Goal: Information Seeking & Learning: Find specific page/section

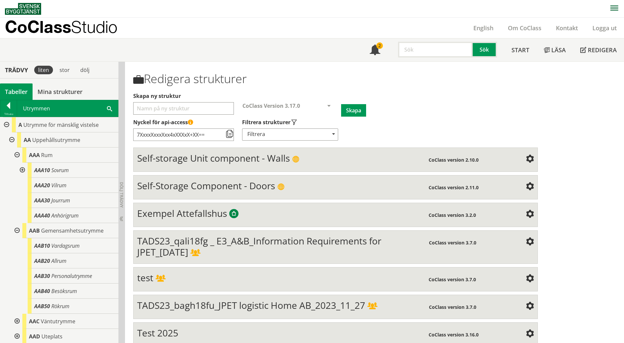
scroll to position [263, 0]
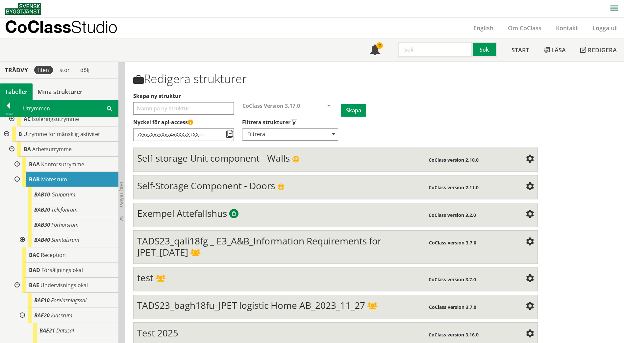
click at [118, 112] on div "Tillbaka Utrymmen Sök" at bounding box center [59, 108] width 118 height 17
click at [109, 109] on span at bounding box center [109, 108] width 5 height 7
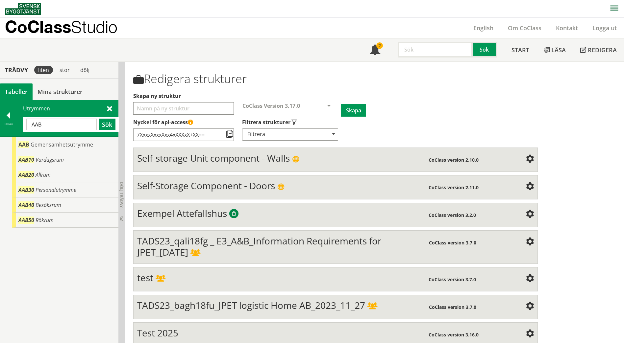
scroll to position [0, 0]
click at [30, 146] on div "AAB Gemensamhetsutrymme" at bounding box center [65, 144] width 107 height 15
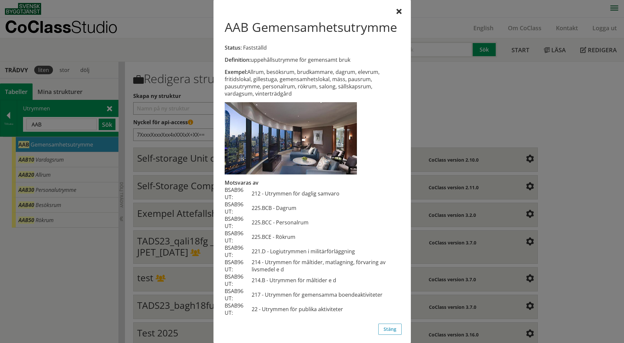
scroll to position [15, 0]
click at [79, 125] on div at bounding box center [312, 171] width 624 height 343
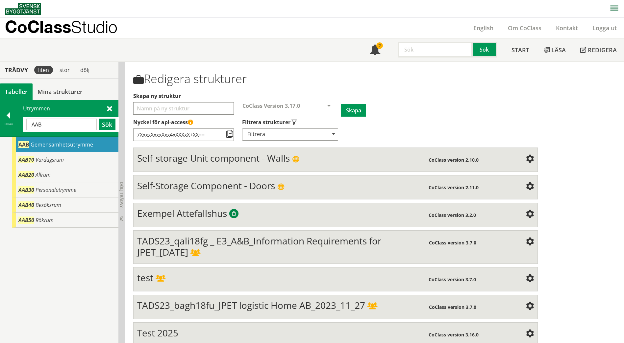
drag, startPoint x: 80, startPoint y: 124, endPoint x: 0, endPoint y: 125, distance: 80.3
click at [0, 125] on html "AMA AMA Beskrivningsverktyg AMA Funktion BSAB Bygginfo Byggjura Byggkatalogen […" at bounding box center [312, 171] width 624 height 343
paste input "bordtennisrum"
click at [101, 125] on button "Sök" at bounding box center [107, 125] width 17 height 12
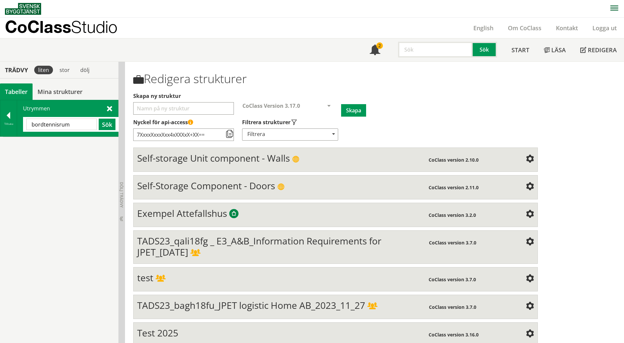
click at [71, 128] on input "bordtennisrum" at bounding box center [61, 125] width 70 height 12
click at [106, 127] on button "Sök" at bounding box center [107, 125] width 17 height 12
drag, startPoint x: 67, startPoint y: 125, endPoint x: 6, endPoint y: 125, distance: 61.9
click at [6, 125] on div "Tillbaka Utrymmen bordtennis Sök" at bounding box center [59, 118] width 118 height 37
paste input "idrotts-/aktivitetsrum."
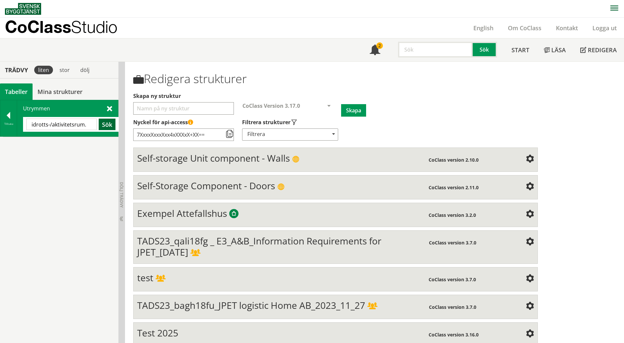
click at [103, 126] on button "Sök" at bounding box center [107, 125] width 17 height 12
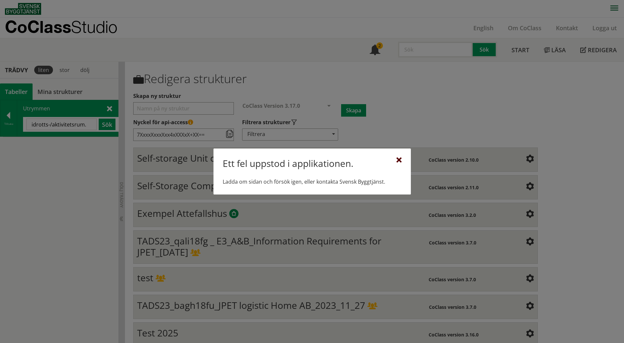
click at [399, 160] on div at bounding box center [398, 160] width 5 height 5
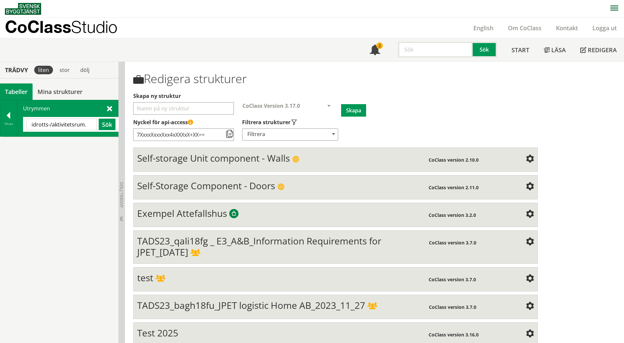
click at [86, 125] on input "idrotts-/aktivitetsrum." at bounding box center [61, 125] width 70 height 12
click at [106, 127] on button "Sök" at bounding box center [107, 125] width 17 height 12
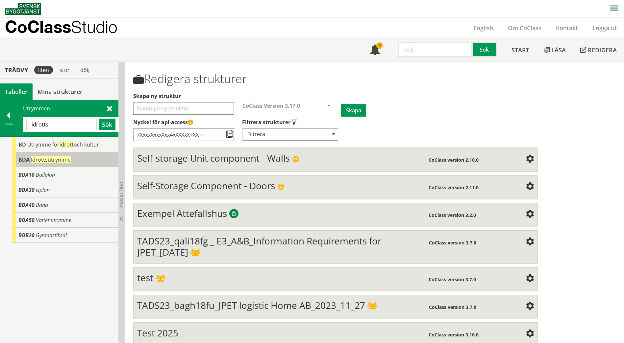
click at [39, 162] on span "Idrottsutrymme" at bounding box center [51, 159] width 40 height 7
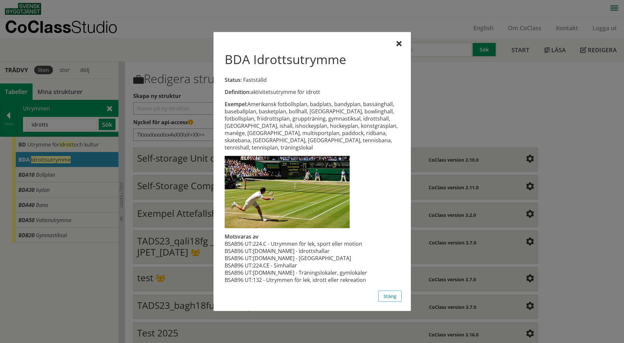
scroll to position [10, 0]
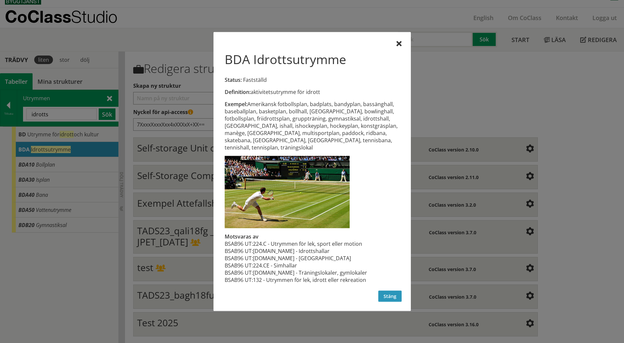
click at [392, 293] on button "Stäng" at bounding box center [389, 296] width 23 height 11
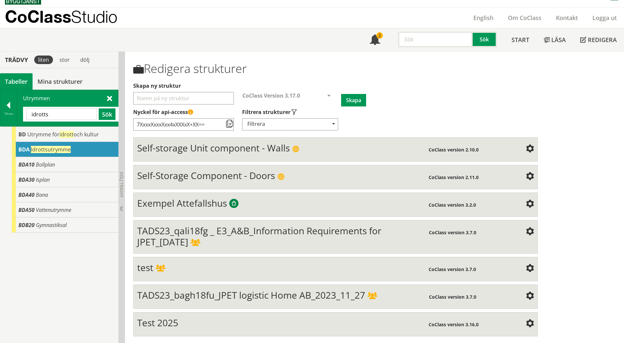
click at [71, 114] on input "idrotts" at bounding box center [61, 115] width 70 height 12
click at [23, 148] on span "BDA" at bounding box center [23, 149] width 11 height 7
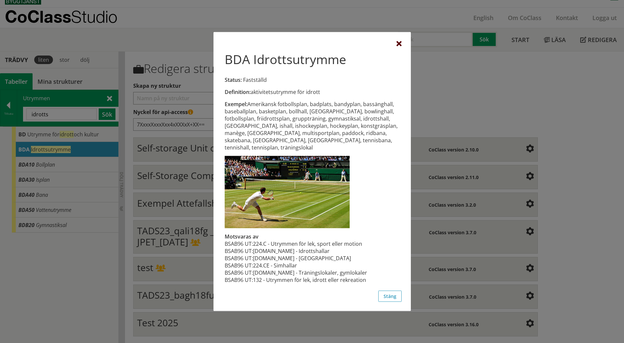
click at [396, 47] on div at bounding box center [398, 43] width 5 height 5
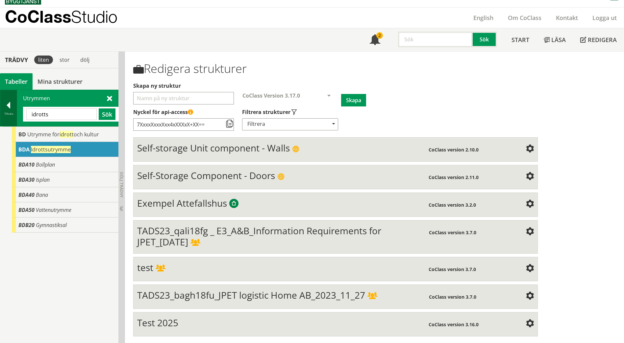
drag, startPoint x: 63, startPoint y: 115, endPoint x: 3, endPoint y: 114, distance: 59.6
click at [3, 114] on div "Tillbaka Utrymmen idrotts Sök" at bounding box center [59, 108] width 118 height 37
paste input "-/aktivitetsrum."
drag, startPoint x: 50, startPoint y: 115, endPoint x: 11, endPoint y: 114, distance: 39.5
click at [11, 114] on div "Tillbaka Utrymmen idrotts-/aktivitetsrum. Sök" at bounding box center [59, 108] width 118 height 37
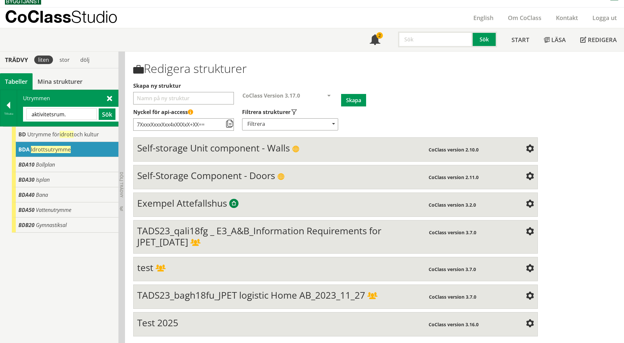
drag, startPoint x: 84, startPoint y: 113, endPoint x: 51, endPoint y: 110, distance: 32.4
click at [51, 110] on input "aktivitetsrum." at bounding box center [61, 115] width 70 height 12
click at [109, 117] on button "Sök" at bounding box center [107, 115] width 17 height 12
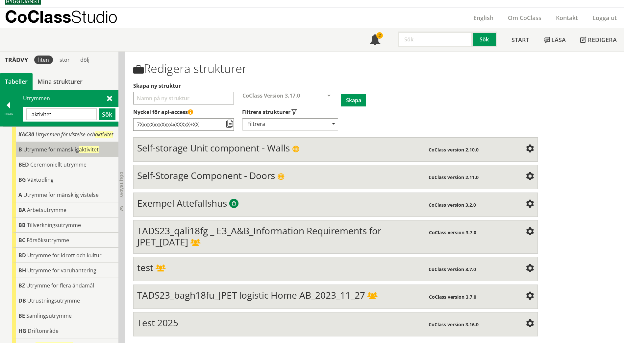
click at [73, 153] on span "Utrymme för mänsklig aktivitet" at bounding box center [60, 149] width 75 height 7
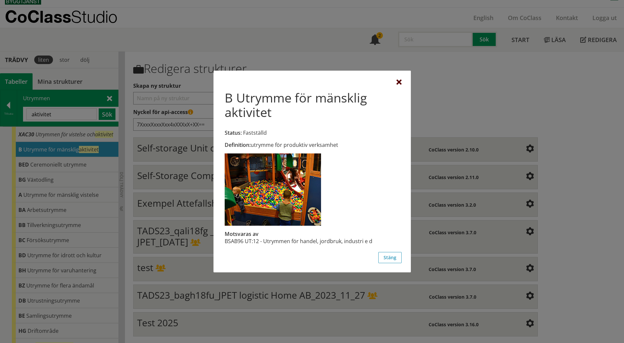
click at [398, 85] on div at bounding box center [398, 82] width 5 height 5
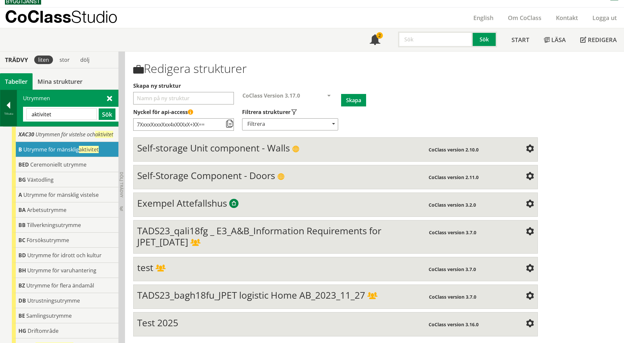
drag, startPoint x: 59, startPoint y: 115, endPoint x: 14, endPoint y: 114, distance: 44.7
click at [14, 114] on div "Tillbaka Utrymmen aktivitet Sök" at bounding box center [59, 108] width 118 height 37
type input "idrot"
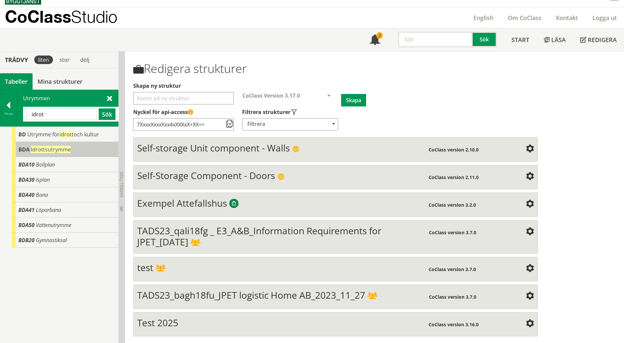
click at [35, 147] on span "Idrottsutrymme" at bounding box center [51, 149] width 40 height 7
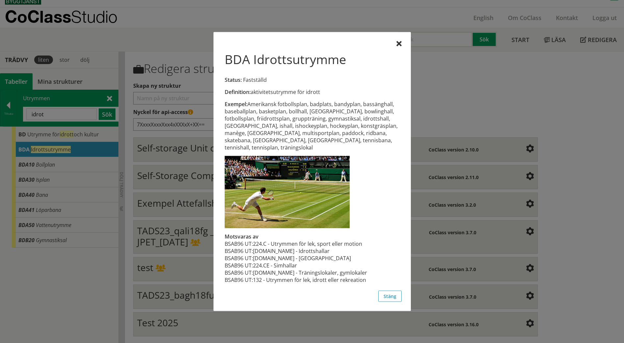
click at [35, 147] on div at bounding box center [312, 171] width 624 height 343
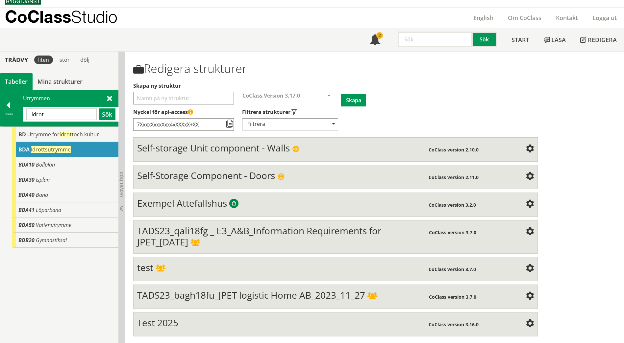
click at [35, 147] on span "Idrottsutrymme" at bounding box center [51, 149] width 40 height 7
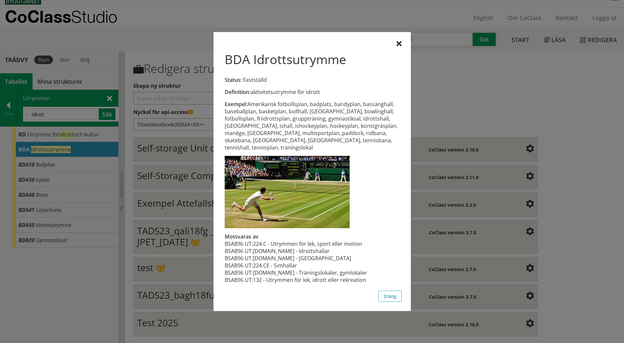
click at [37, 138] on div at bounding box center [312, 171] width 624 height 343
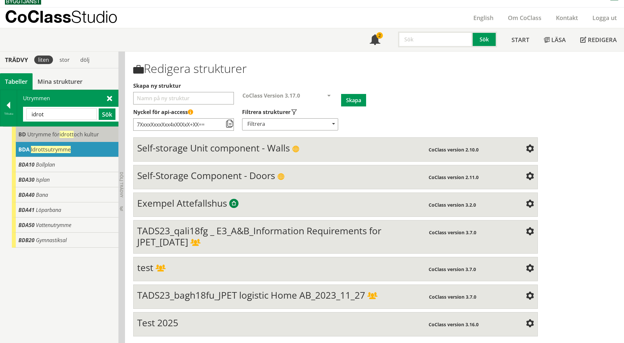
click at [37, 136] on span "Utrymme för idrott och kultur" at bounding box center [63, 134] width 72 height 7
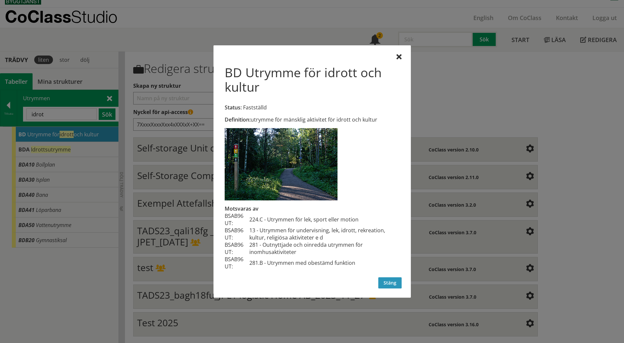
click at [387, 282] on button "Stäng" at bounding box center [389, 283] width 23 height 11
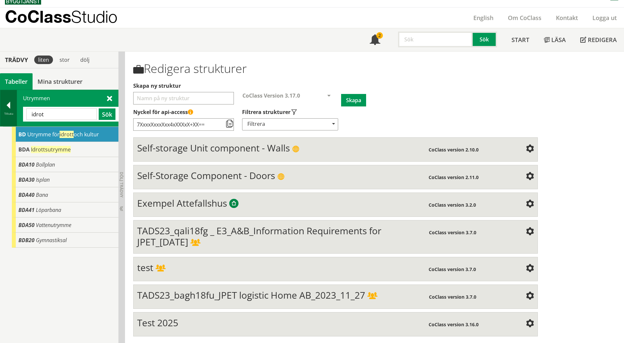
click at [9, 100] on div "Tillbaka" at bounding box center [8, 108] width 17 height 36
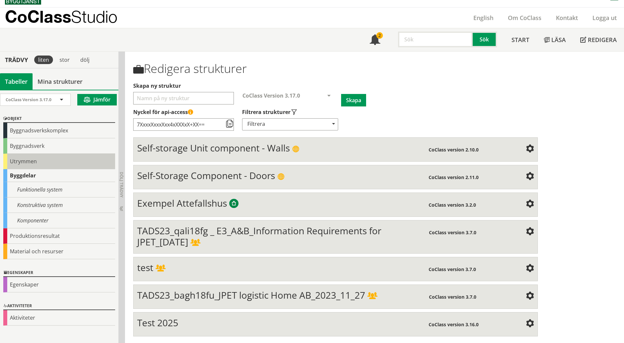
click at [24, 165] on div "Utrymmen" at bounding box center [59, 161] width 112 height 15
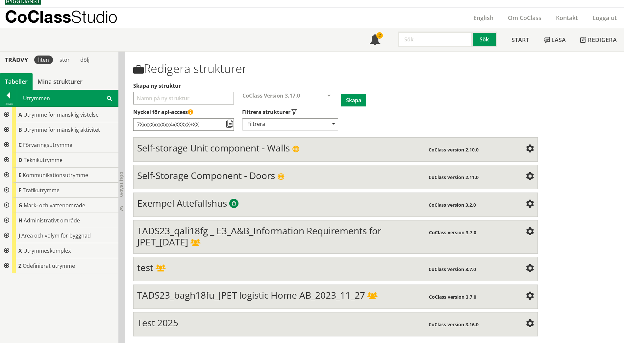
click at [6, 128] on div at bounding box center [6, 129] width 12 height 15
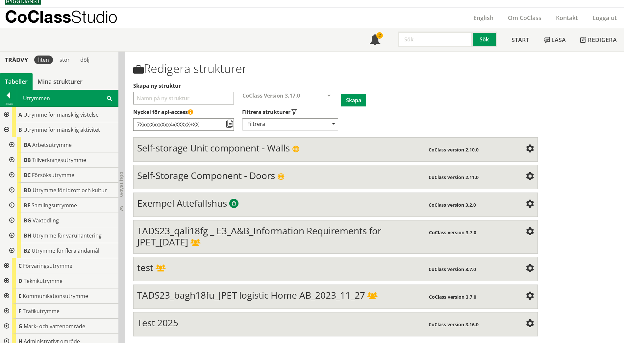
click at [10, 190] on div at bounding box center [11, 190] width 12 height 15
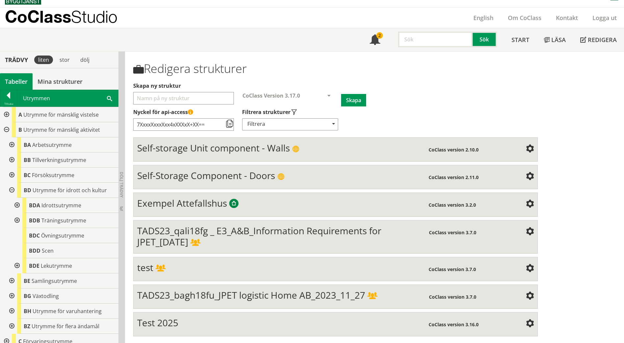
click at [17, 219] on div at bounding box center [17, 220] width 12 height 15
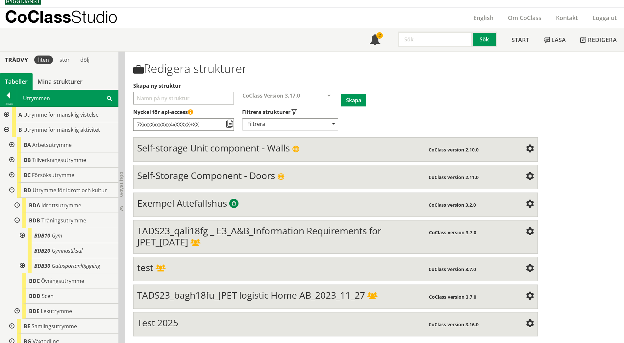
click at [16, 207] on div at bounding box center [17, 205] width 12 height 15
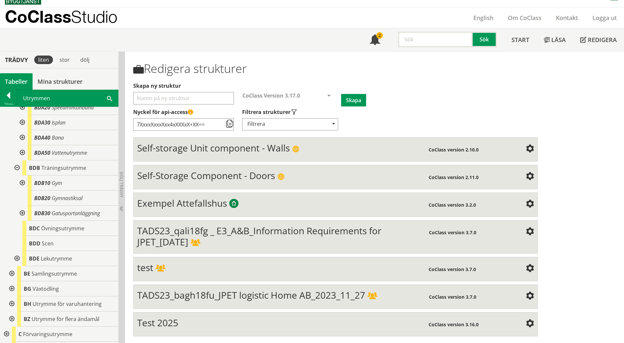
scroll to position [132, 0]
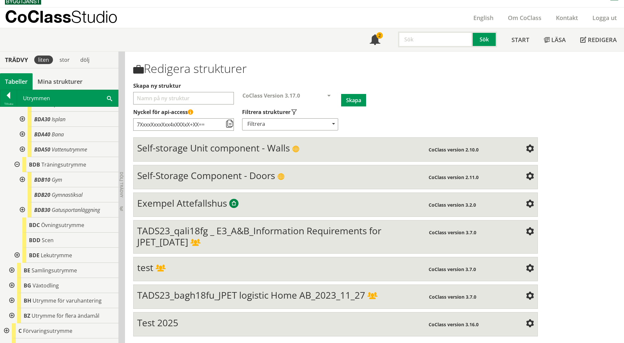
click at [23, 181] on div at bounding box center [22, 179] width 12 height 15
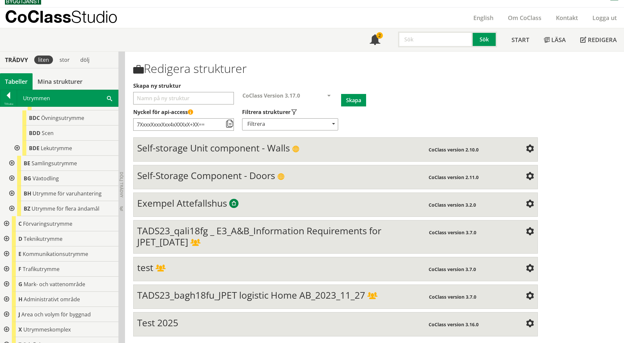
scroll to position [263, 0]
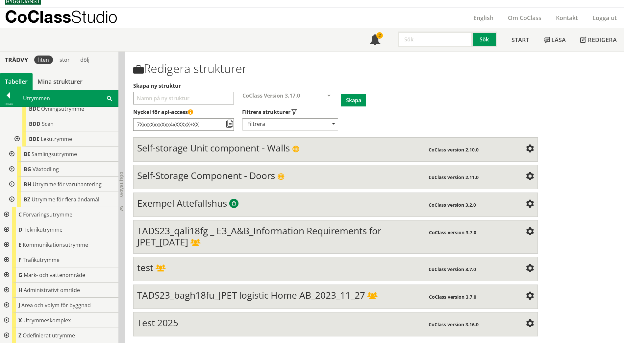
click at [6, 243] on div at bounding box center [6, 245] width 12 height 15
click at [11, 260] on div at bounding box center [11, 260] width 12 height 15
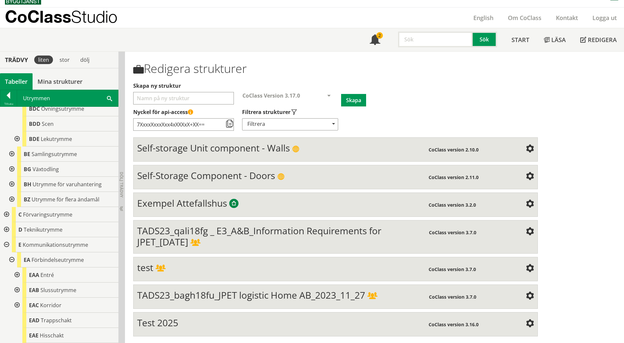
click at [108, 99] on span at bounding box center [109, 98] width 5 height 7
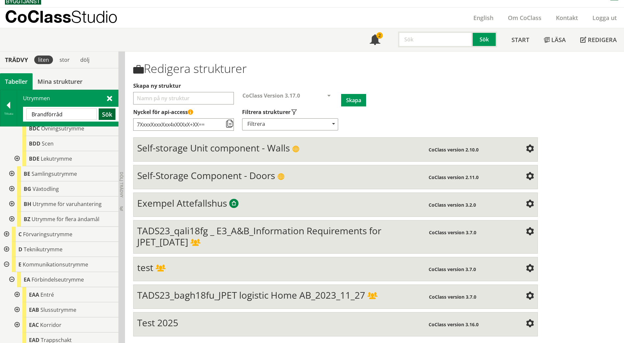
click at [102, 114] on button "Sök" at bounding box center [107, 115] width 17 height 12
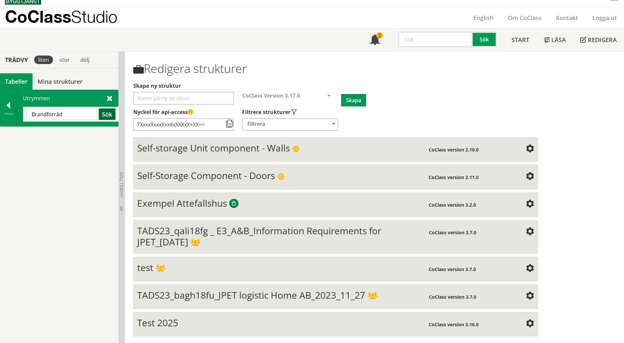
scroll to position [0, 0]
drag, startPoint x: 47, startPoint y: 114, endPoint x: 28, endPoint y: 112, distance: 19.1
click at [28, 112] on input "Brandförråd" at bounding box center [61, 115] width 70 height 12
click at [108, 113] on button "Sök" at bounding box center [107, 115] width 17 height 12
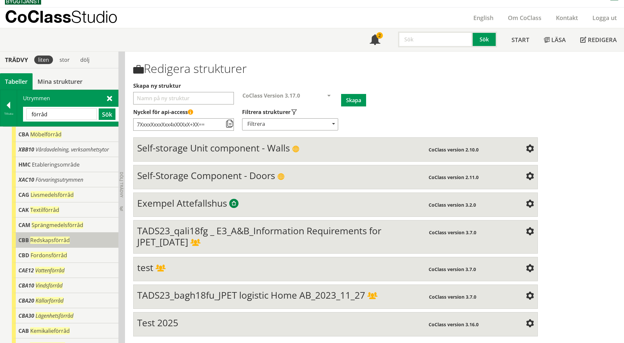
click at [83, 241] on div "CBB Redskapsförråd" at bounding box center [65, 240] width 107 height 15
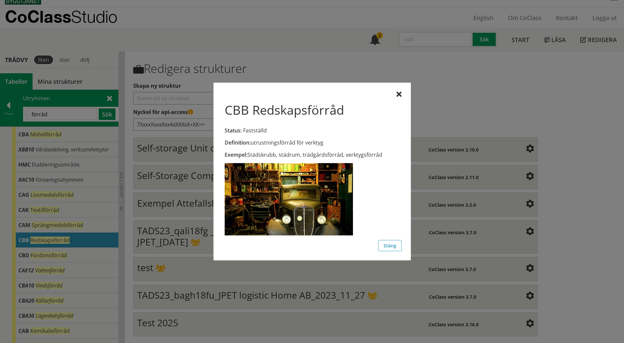
drag, startPoint x: 398, startPoint y: 96, endPoint x: 386, endPoint y: 97, distance: 12.2
click at [398, 96] on div at bounding box center [398, 94] width 5 height 5
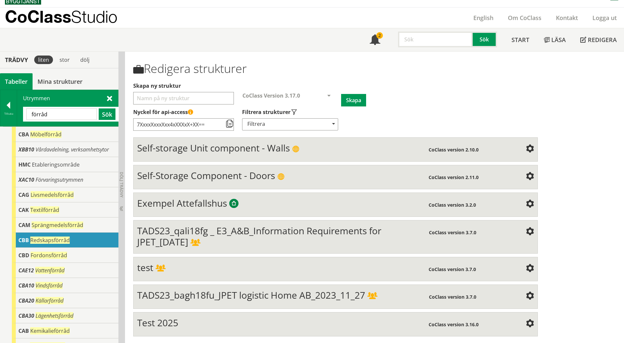
click at [52, 113] on input "förråd" at bounding box center [61, 115] width 70 height 12
drag, startPoint x: 52, startPoint y: 113, endPoint x: -1, endPoint y: 116, distance: 53.8
click at [0, 116] on html "AMA AMA Beskrivningsverktyg AMA Funktion BSAB Bygginfo Byggjura Byggkatalogen […" at bounding box center [312, 161] width 624 height 343
click at [107, 116] on button "Sök" at bounding box center [107, 115] width 17 height 12
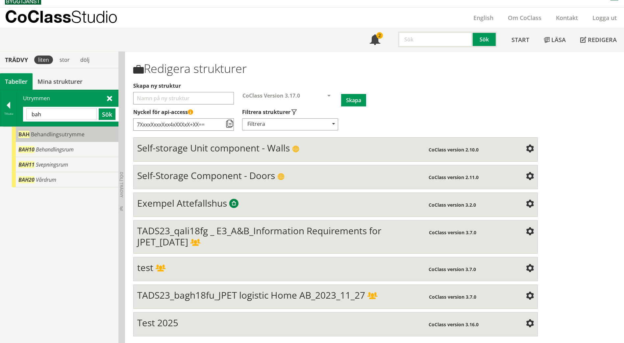
click at [74, 131] on span "Behandlingsutrymme" at bounding box center [58, 134] width 54 height 7
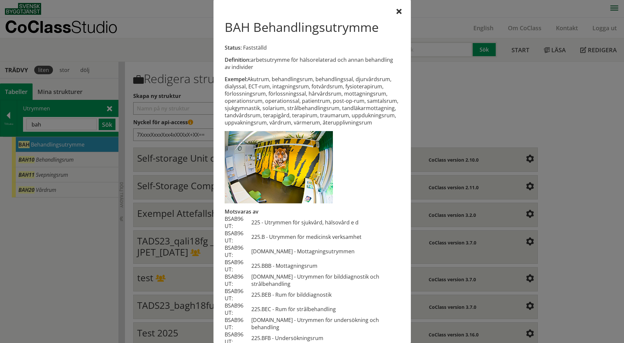
click at [396, 13] on div at bounding box center [398, 11] width 5 height 5
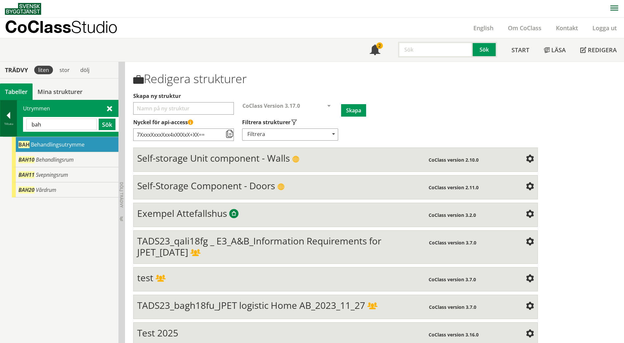
drag, startPoint x: 55, startPoint y: 122, endPoint x: 13, endPoint y: 126, distance: 42.0
click at [13, 126] on div "Tillbaka Utrymmen bah Sök" at bounding box center [59, 118] width 118 height 37
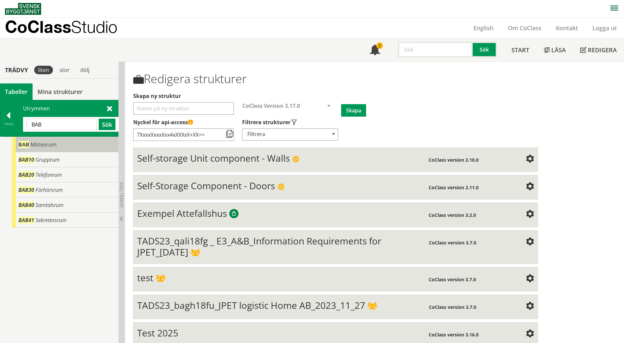
click at [48, 148] on div "BAB Mötesrum" at bounding box center [65, 144] width 107 height 15
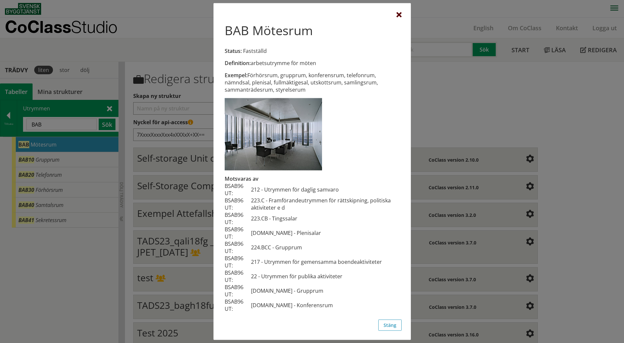
click at [400, 15] on div at bounding box center [398, 15] width 5 height 5
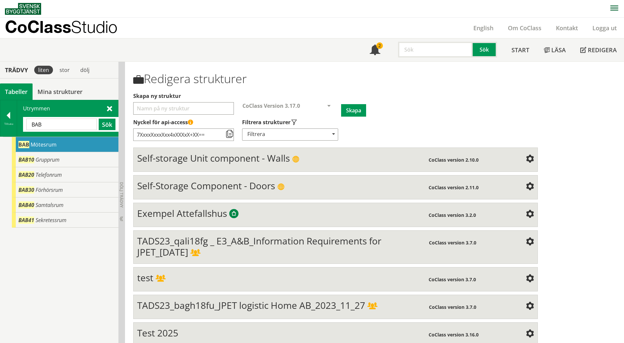
drag, startPoint x: 35, startPoint y: 124, endPoint x: 22, endPoint y: 124, distance: 13.5
click at [22, 124] on div "Utrymmen BAB Sök" at bounding box center [67, 118] width 101 height 36
click at [109, 127] on button "Sök" at bounding box center [107, 125] width 17 height 12
click at [77, 146] on span "Gemensamhetsutrymme" at bounding box center [62, 144] width 63 height 7
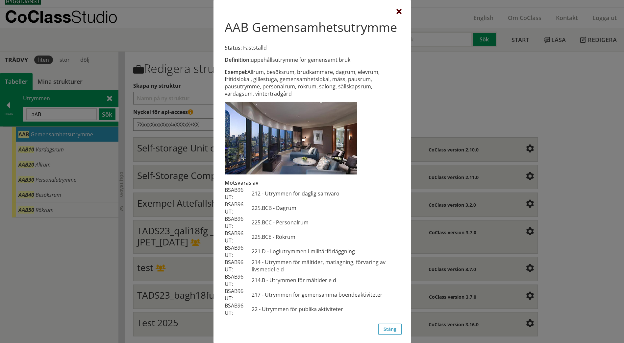
click at [396, 9] on div at bounding box center [398, 11] width 5 height 5
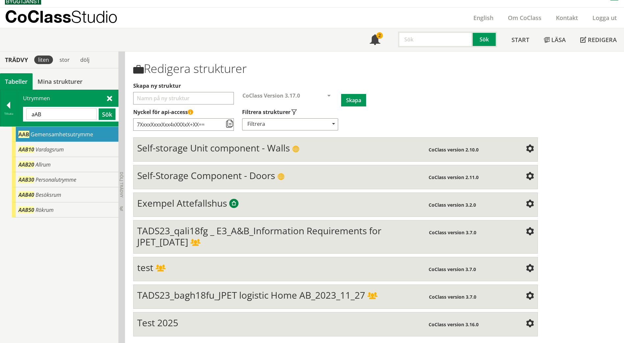
drag, startPoint x: 53, startPoint y: 115, endPoint x: 17, endPoint y: 114, distance: 35.2
click at [18, 114] on div "Utrymmen aAB Sök" at bounding box center [67, 108] width 101 height 36
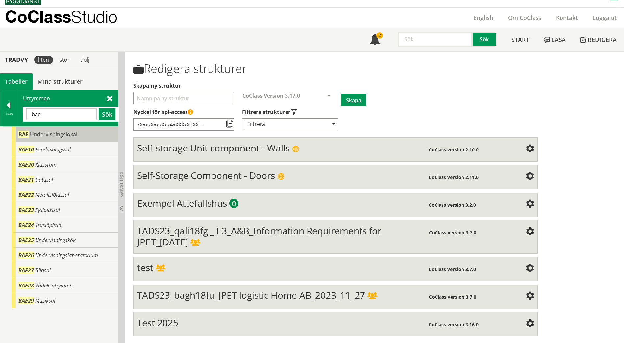
click at [49, 136] on span "Undervisningslokal" at bounding box center [53, 134] width 47 height 7
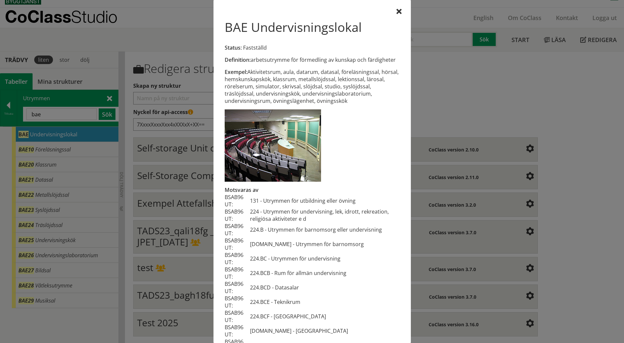
click at [392, 7] on div "BAE Undervisningslokal Status: Fastställd Definition: arbetsutrymme för förmedl…" at bounding box center [312, 171] width 197 height 343
click at [393, 9] on div "BAE Undervisningslokal Status: Fastställd Definition: arbetsutrymme för förmedl…" at bounding box center [312, 171] width 197 height 343
click at [396, 14] on div at bounding box center [398, 11] width 5 height 5
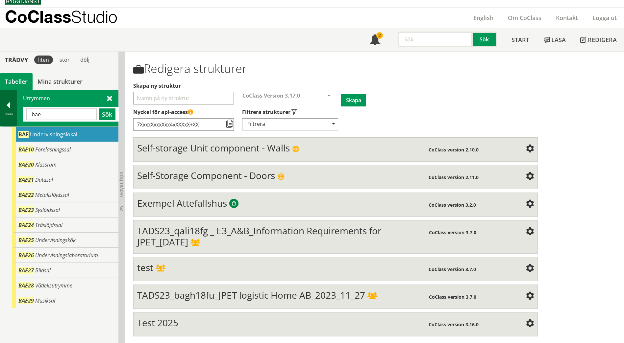
drag, startPoint x: 49, startPoint y: 115, endPoint x: 7, endPoint y: 115, distance: 42.4
click at [7, 115] on div "Tillbaka Utrymmen bae Sök" at bounding box center [59, 108] width 118 height 37
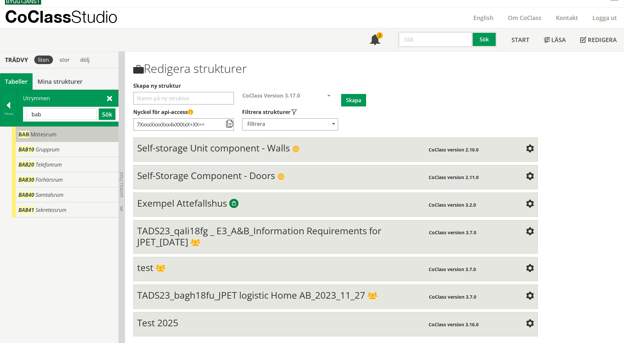
click at [66, 131] on div "BAB Mötesrum" at bounding box center [65, 134] width 107 height 15
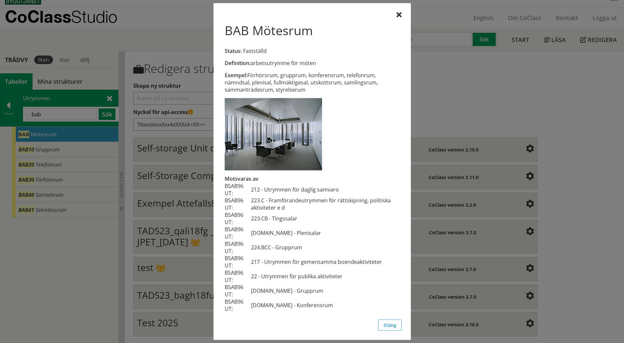
click at [395, 15] on div "Definition: arbetsutrymme för möten Exempel: Förhörsrum, grupprum, konferensrum…" at bounding box center [312, 167] width 179 height 308
click at [391, 16] on div "Definition: arbetsutrymme för möten Exempel: Förhörsrum, grupprum, konferensrum…" at bounding box center [312, 167] width 179 height 308
click at [400, 15] on div at bounding box center [398, 15] width 5 height 5
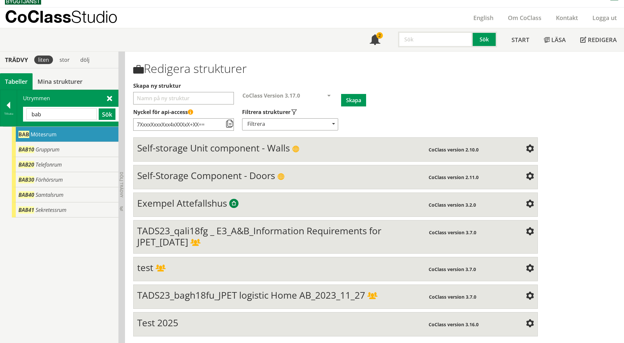
drag, startPoint x: 52, startPoint y: 116, endPoint x: 38, endPoint y: 114, distance: 14.3
click at [38, 114] on input "bab" at bounding box center [61, 115] width 70 height 12
click at [104, 115] on button "Sök" at bounding box center [107, 115] width 17 height 12
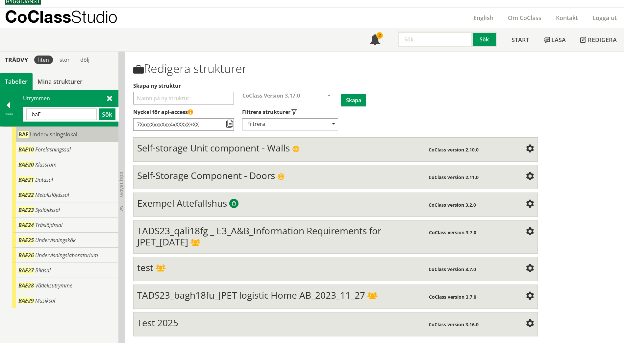
click at [81, 137] on div "BAE Undervisningslokal" at bounding box center [65, 134] width 107 height 15
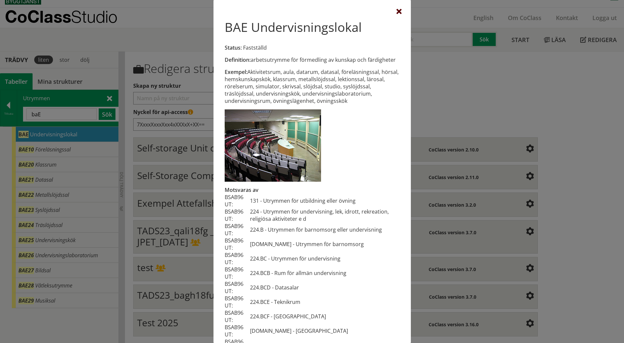
click at [396, 13] on div at bounding box center [398, 11] width 5 height 5
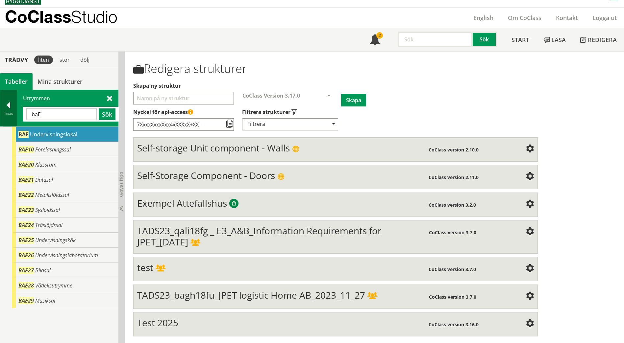
drag, startPoint x: 57, startPoint y: 114, endPoint x: 10, endPoint y: 117, distance: 46.5
click at [10, 117] on div "Tillbaka Utrymmen baE Sök" at bounding box center [59, 108] width 118 height 37
click at [111, 114] on button "Sök" at bounding box center [107, 115] width 17 height 12
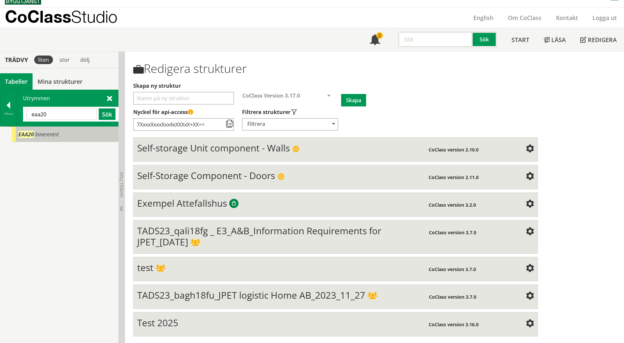
click at [71, 136] on div "EAA20 Innerentré" at bounding box center [65, 134] width 107 height 15
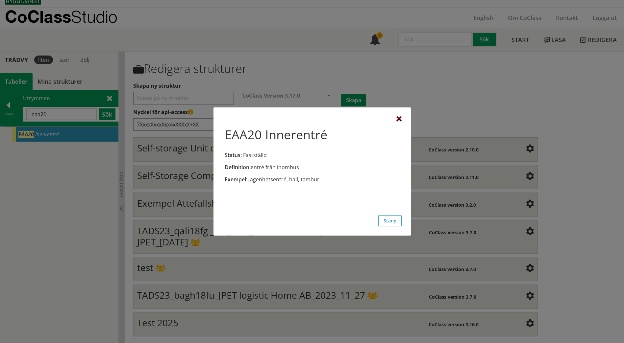
click at [400, 118] on div at bounding box center [398, 119] width 5 height 5
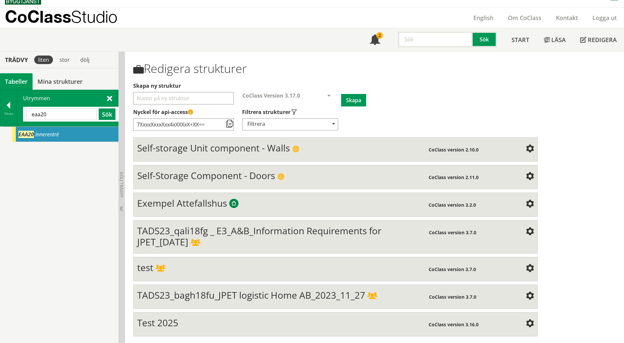
drag, startPoint x: 51, startPoint y: 113, endPoint x: 38, endPoint y: 114, distance: 13.2
click at [38, 114] on input "eaa20" at bounding box center [61, 115] width 70 height 12
click at [105, 117] on button "Sök" at bounding box center [107, 115] width 17 height 12
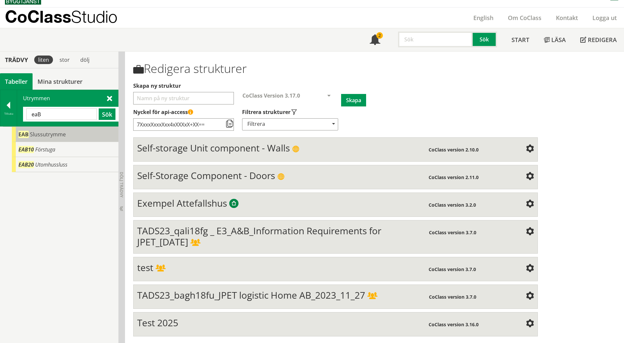
click at [23, 138] on span "EAB" at bounding box center [23, 134] width 10 height 7
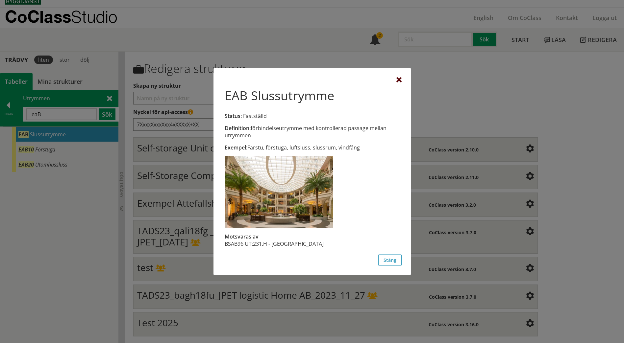
click at [398, 80] on div at bounding box center [398, 80] width 5 height 5
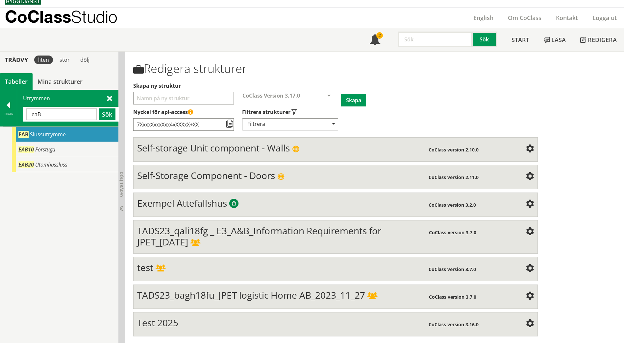
drag, startPoint x: 52, startPoint y: 113, endPoint x: 38, endPoint y: 117, distance: 14.8
click at [38, 117] on input "eaB" at bounding box center [61, 115] width 70 height 12
click at [81, 113] on input "eaB" at bounding box center [61, 115] width 70 height 12
drag, startPoint x: 50, startPoint y: 114, endPoint x: 28, endPoint y: 115, distance: 22.0
click at [28, 115] on input "eaA" at bounding box center [61, 115] width 70 height 12
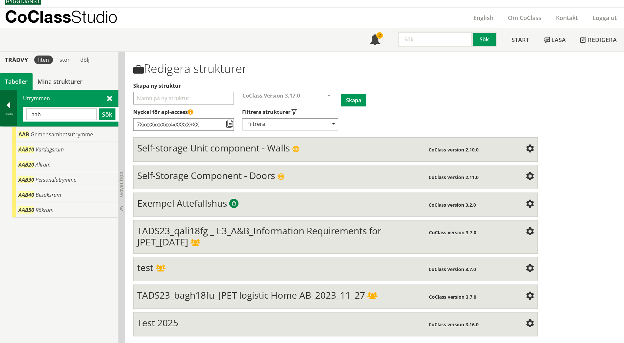
drag, startPoint x: 52, startPoint y: 114, endPoint x: 15, endPoint y: 114, distance: 36.9
click at [15, 114] on div "Tillbaka Utrymmen aab Sök" at bounding box center [59, 108] width 118 height 37
type input "b"
type input "BAE"
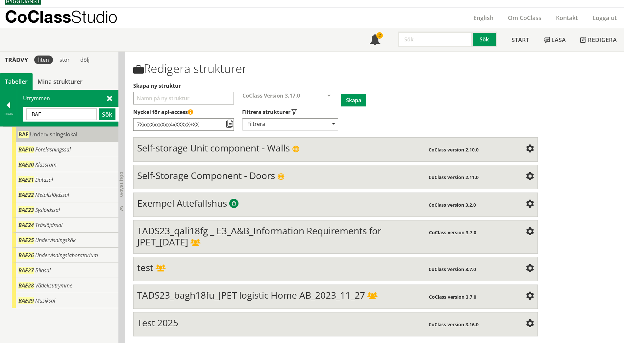
click at [29, 131] on div "BAE Undervisningslokal" at bounding box center [65, 134] width 107 height 15
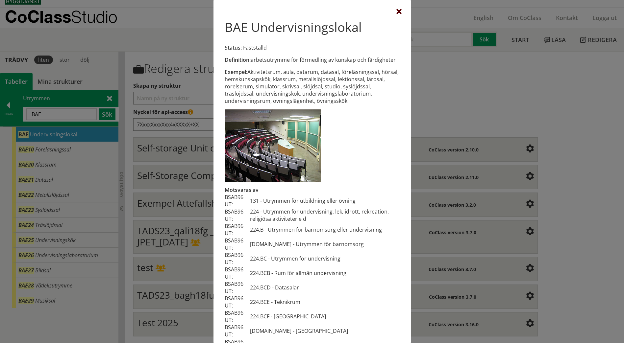
click at [396, 12] on div at bounding box center [398, 11] width 5 height 5
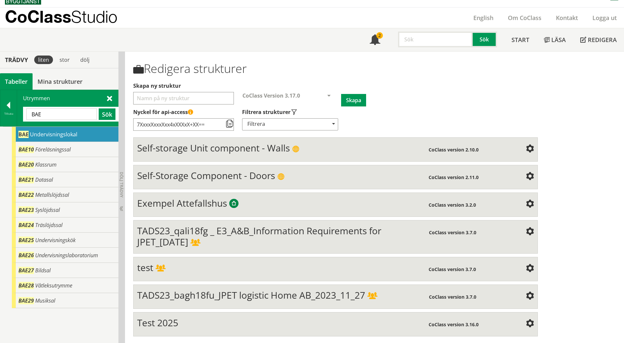
drag, startPoint x: 59, startPoint y: 113, endPoint x: 22, endPoint y: 116, distance: 36.3
click at [22, 116] on div "Utrymmen BAE Sök" at bounding box center [67, 108] width 101 height 36
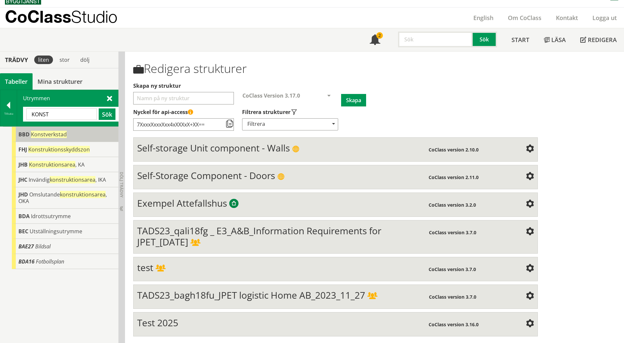
click at [38, 135] on span "Konstverkstad" at bounding box center [49, 134] width 36 height 7
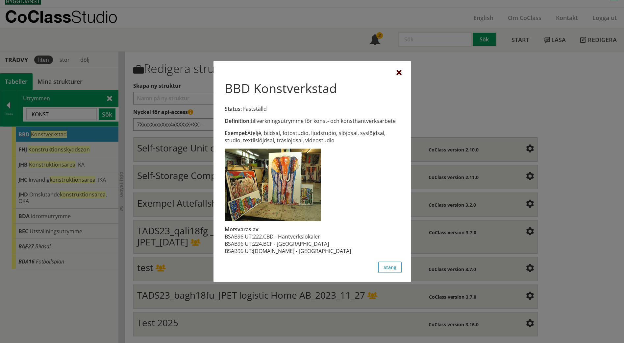
click at [400, 73] on div at bounding box center [398, 72] width 5 height 5
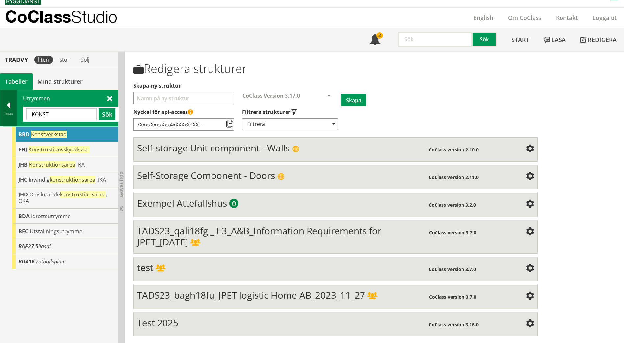
drag, startPoint x: 77, startPoint y: 114, endPoint x: 10, endPoint y: 112, distance: 66.8
click at [10, 112] on div "Tillbaka Utrymmen KONST Sök" at bounding box center [59, 108] width 118 height 37
type input "KLASSRUM"
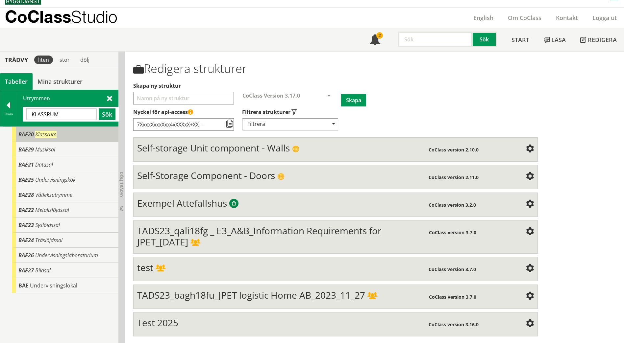
click at [38, 135] on span "Klassrum" at bounding box center [45, 134] width 21 height 7
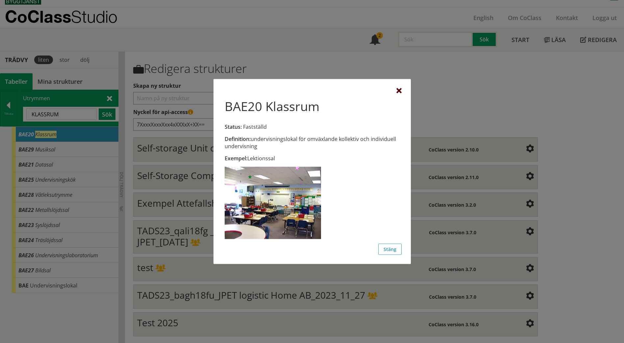
click at [398, 93] on div at bounding box center [398, 90] width 5 height 5
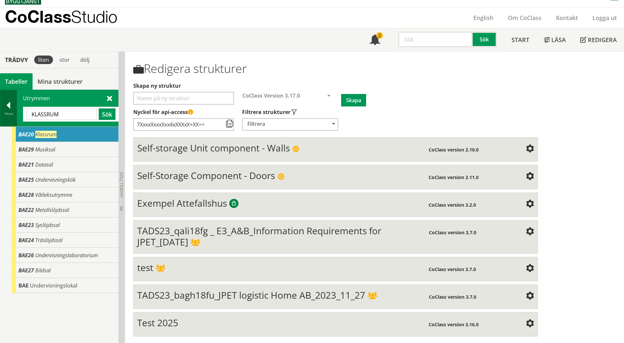
click at [10, 105] on div at bounding box center [8, 106] width 16 height 9
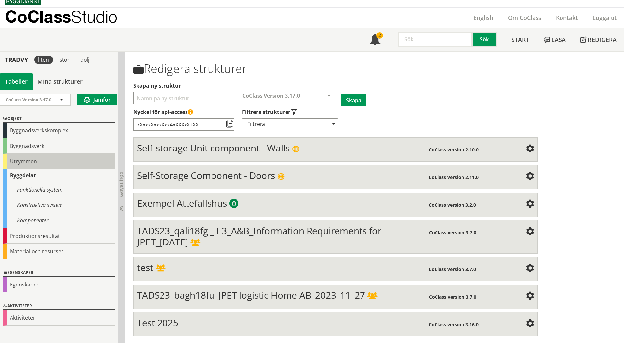
click at [66, 162] on div "Utrymmen" at bounding box center [59, 161] width 112 height 15
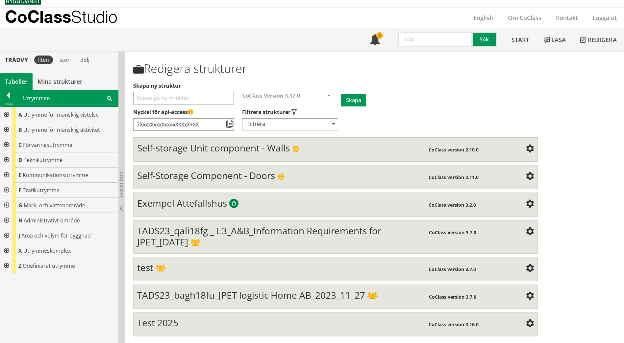
click at [110, 98] on span at bounding box center [109, 98] width 5 height 7
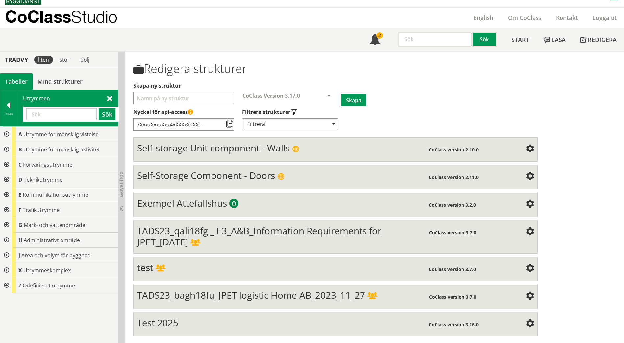
click at [48, 118] on input "text" at bounding box center [61, 115] width 70 height 12
type input "KONST"
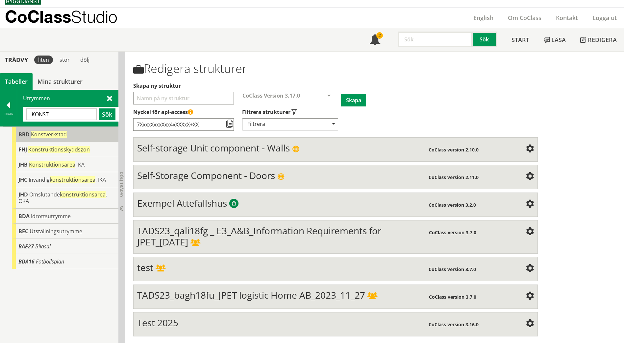
click at [22, 131] on span "BBD" at bounding box center [23, 134] width 11 height 7
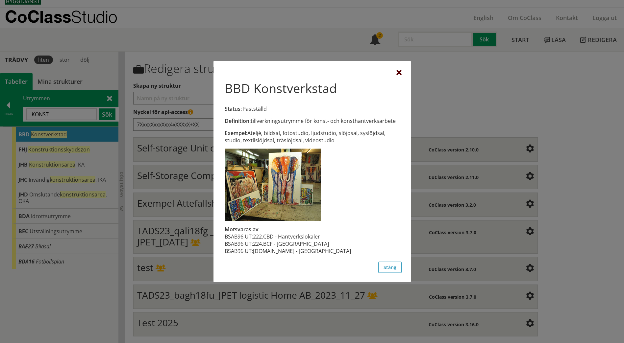
click at [398, 73] on div at bounding box center [398, 72] width 5 height 5
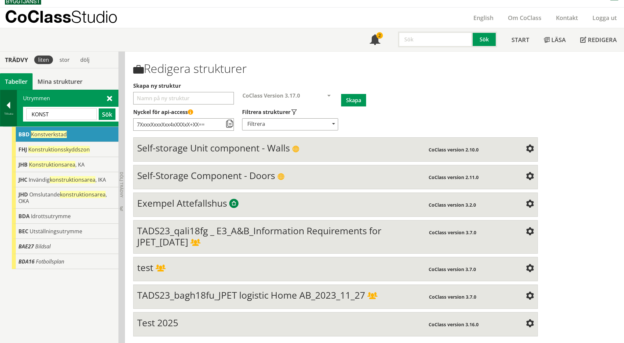
click at [10, 107] on div at bounding box center [8, 106] width 16 height 9
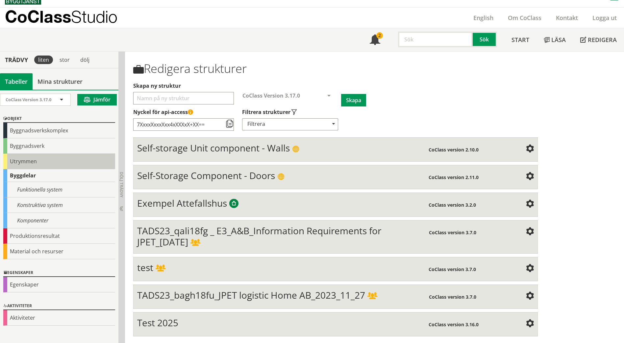
click at [30, 163] on div "Utrymmen" at bounding box center [59, 161] width 112 height 15
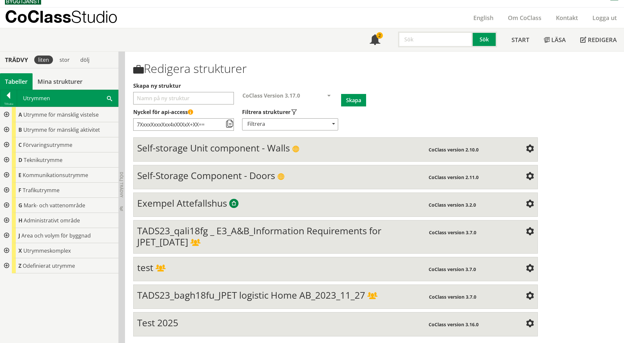
click at [5, 130] on div at bounding box center [6, 129] width 12 height 15
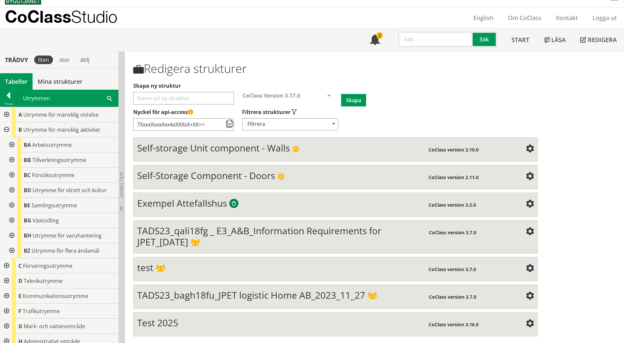
click at [11, 142] on div at bounding box center [11, 145] width 12 height 15
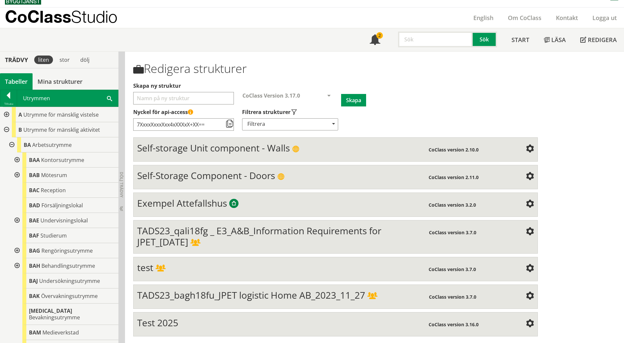
click at [15, 219] on div at bounding box center [17, 220] width 12 height 15
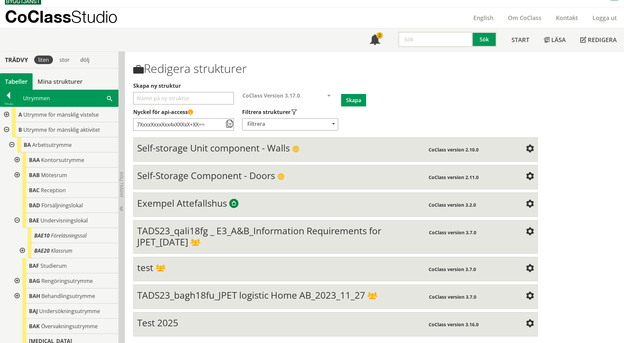
click at [22, 250] on div at bounding box center [22, 250] width 12 height 15
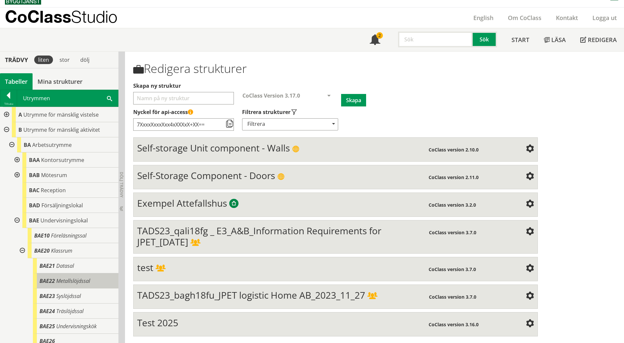
scroll to position [66, 0]
